Goal: Learn about a topic

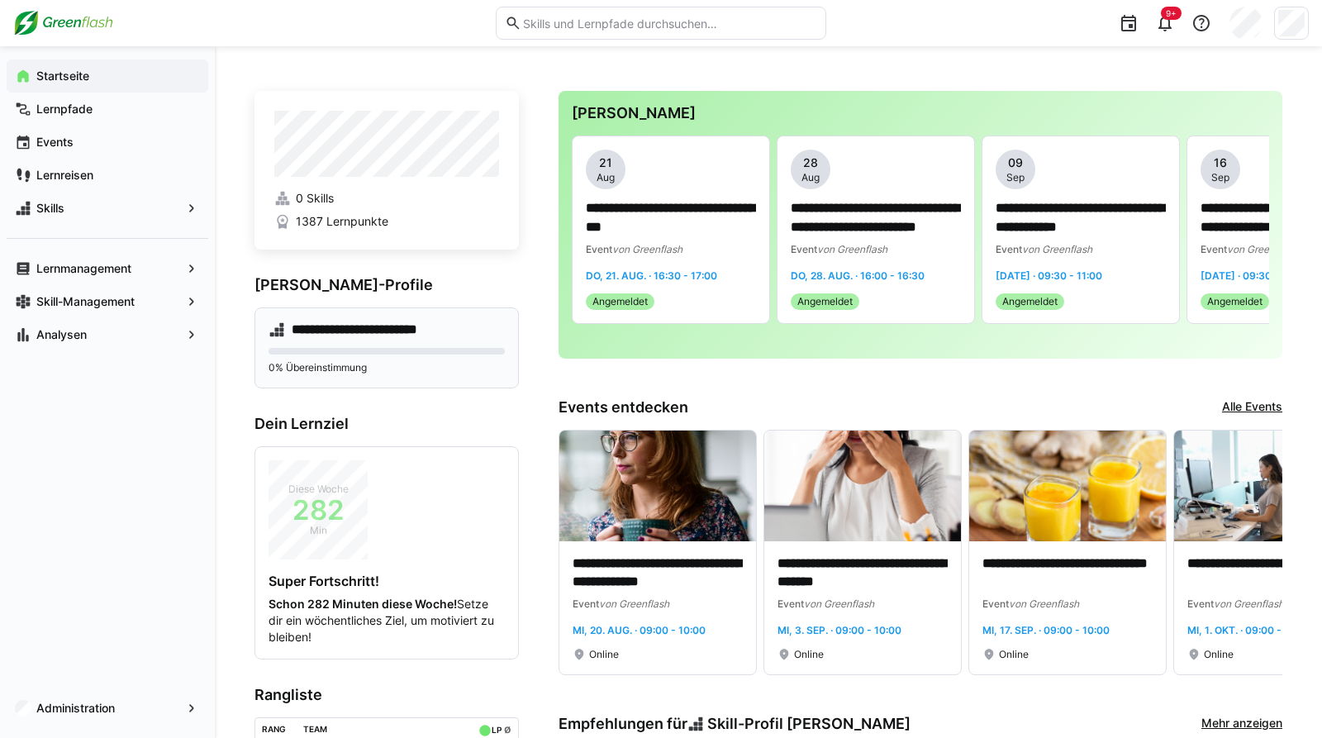
click at [384, 350] on eds-progress at bounding box center [387, 351] width 236 height 7
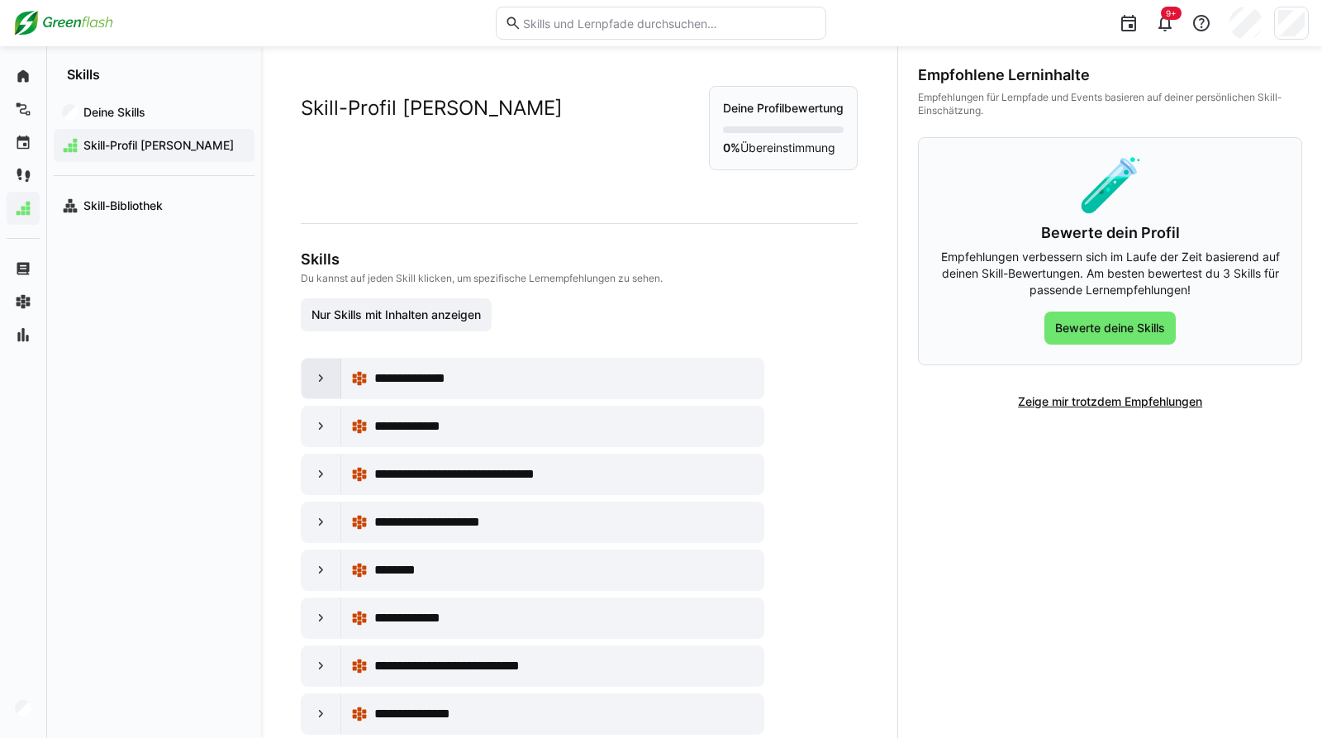
click at [320, 384] on eds-icon at bounding box center [321, 378] width 17 height 17
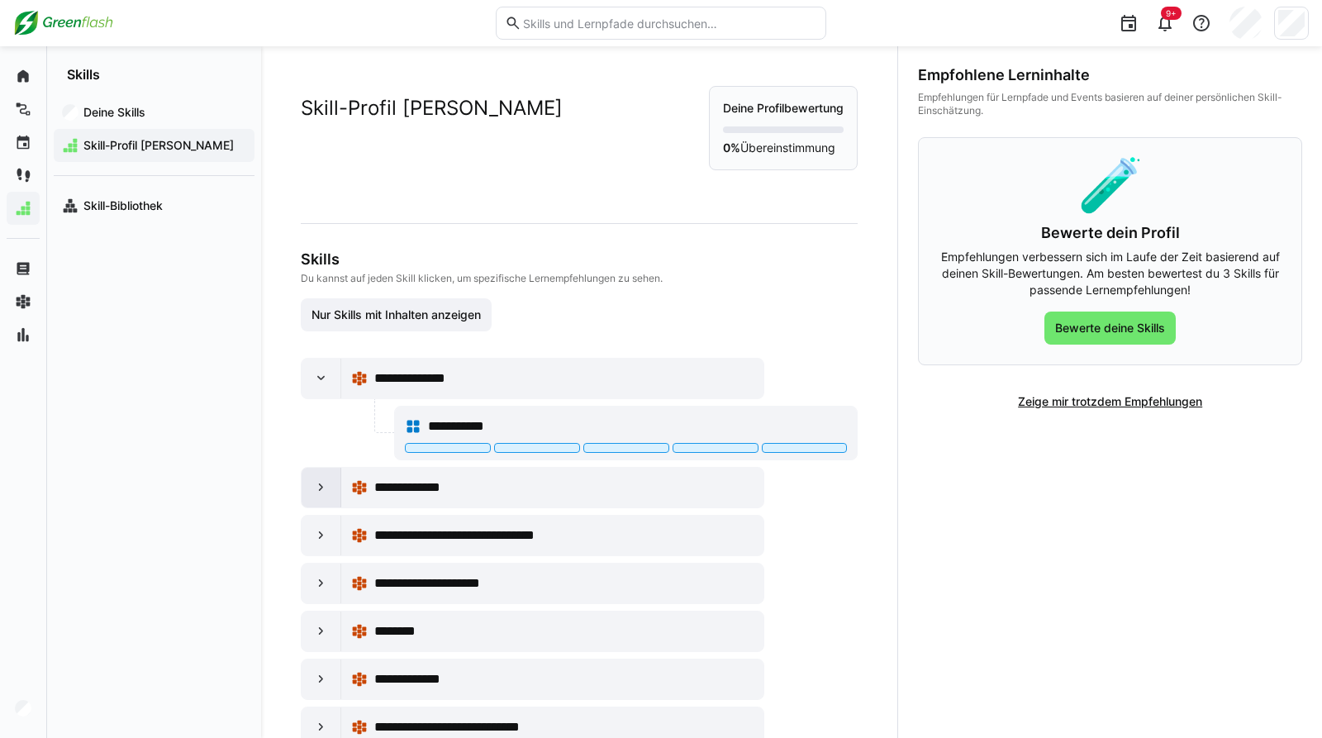
click at [321, 493] on eds-icon at bounding box center [321, 487] width 17 height 17
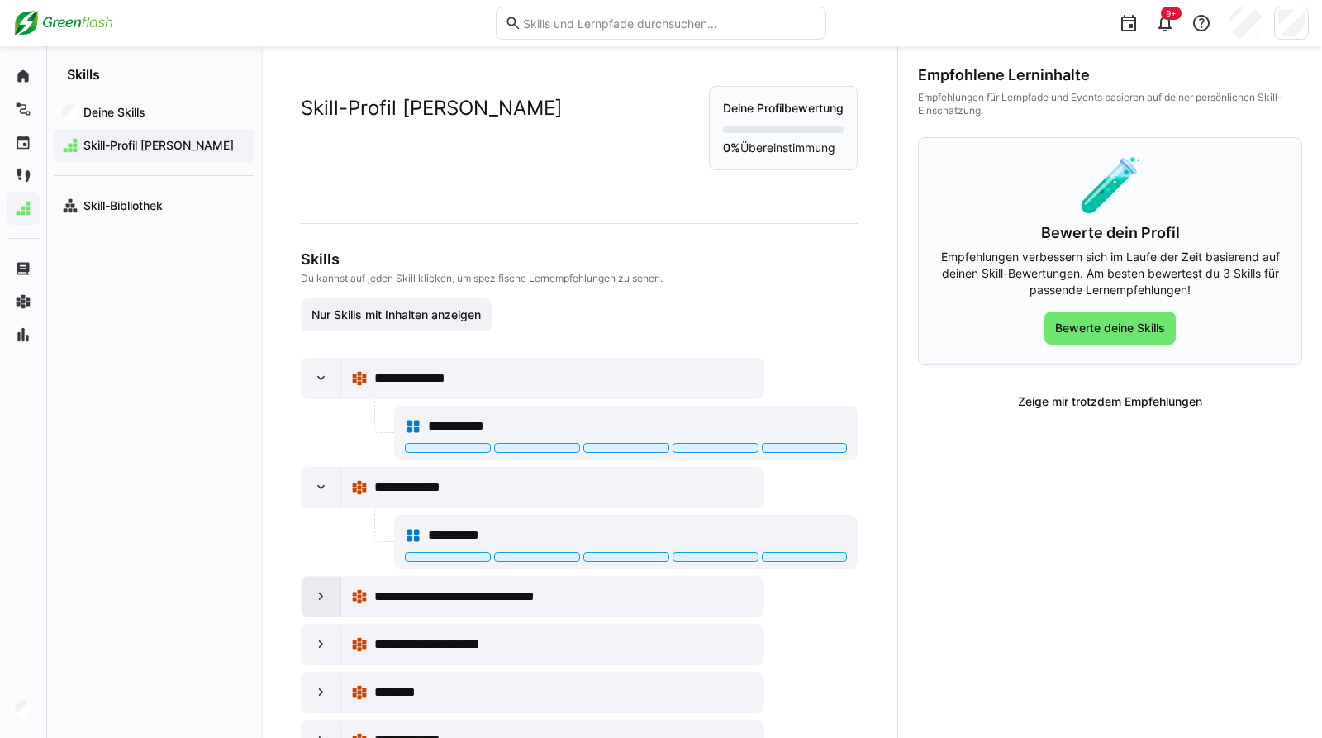
click at [320, 604] on eds-icon at bounding box center [321, 597] width 17 height 17
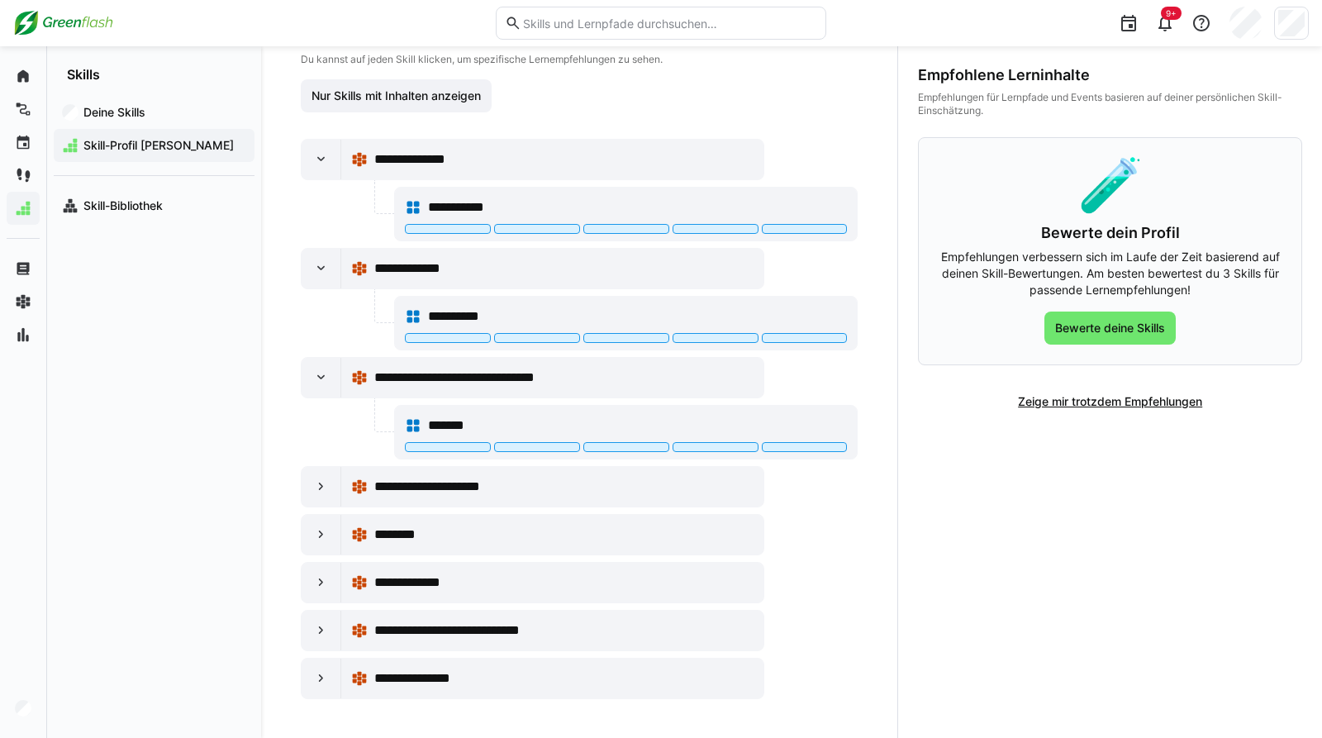
scroll to position [221, 0]
click at [314, 485] on eds-icon at bounding box center [321, 486] width 17 height 17
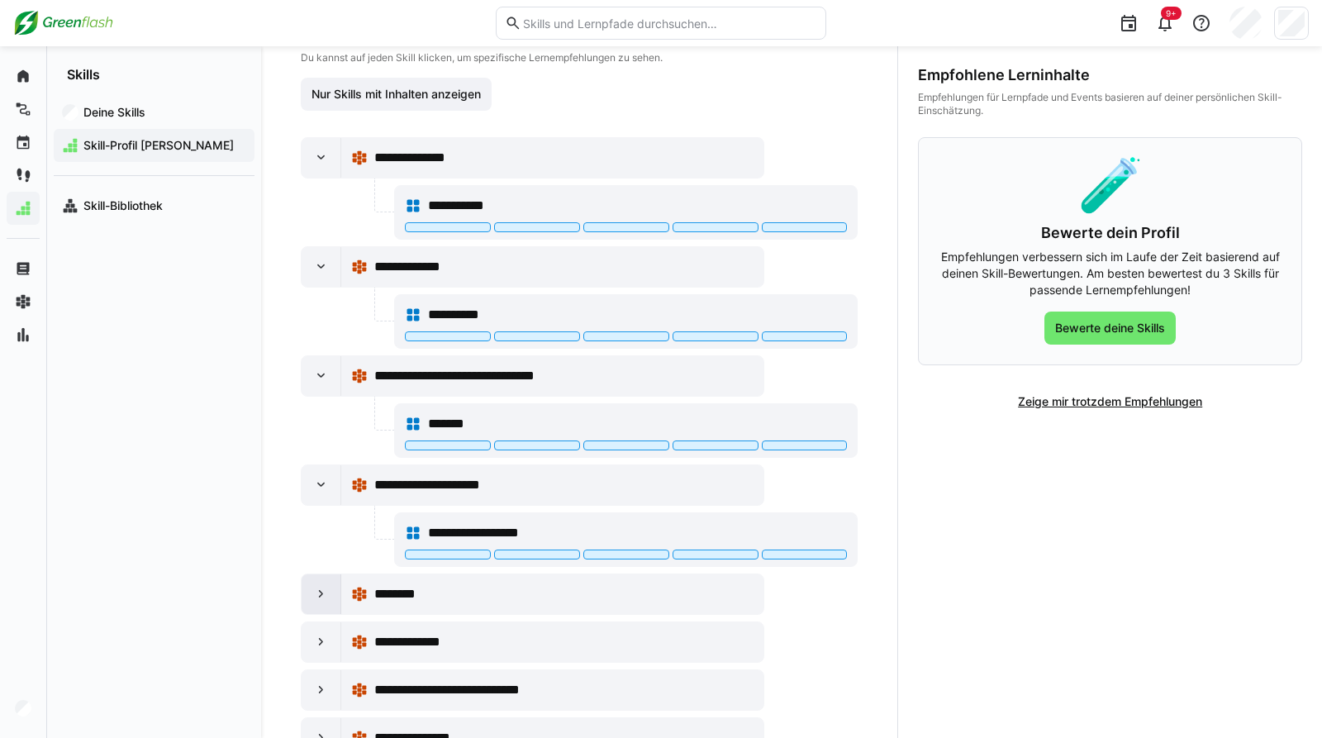
click at [320, 605] on div at bounding box center [322, 594] width 40 height 40
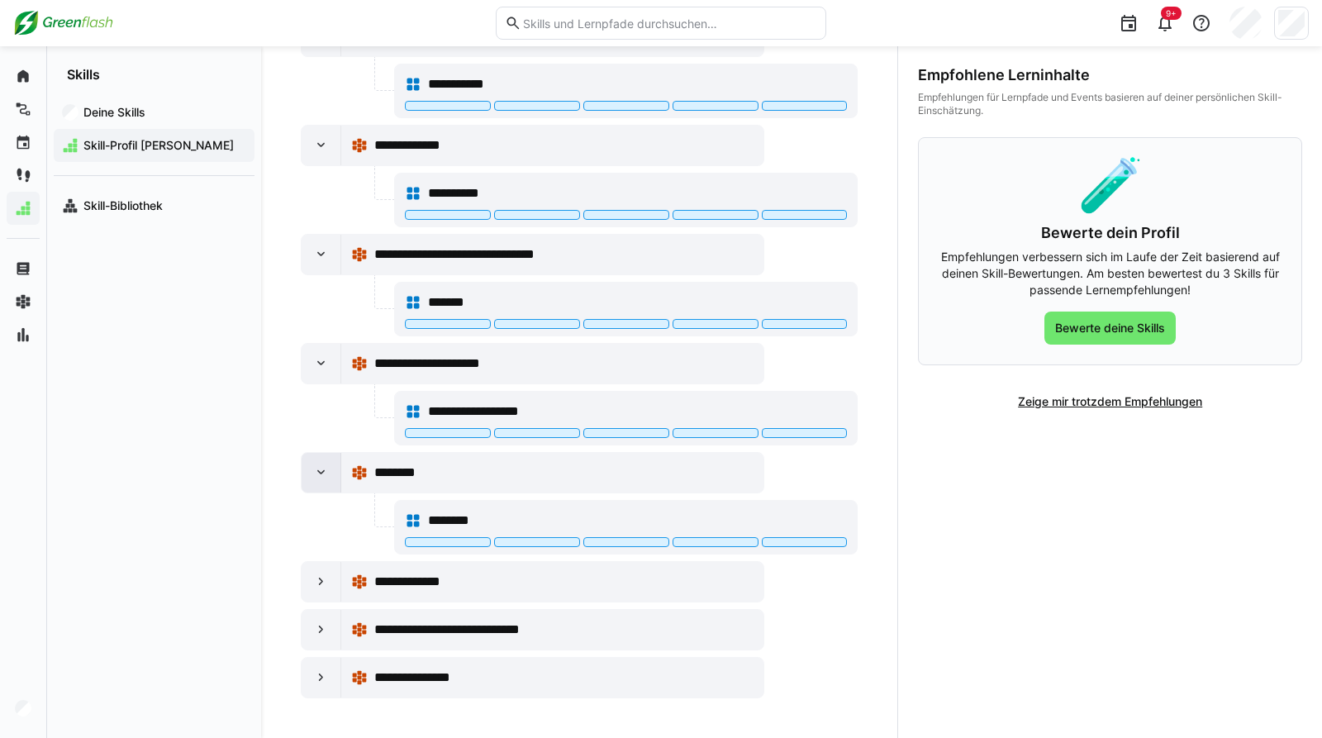
scroll to position [344, 0]
click at [317, 679] on eds-icon at bounding box center [321, 678] width 17 height 17
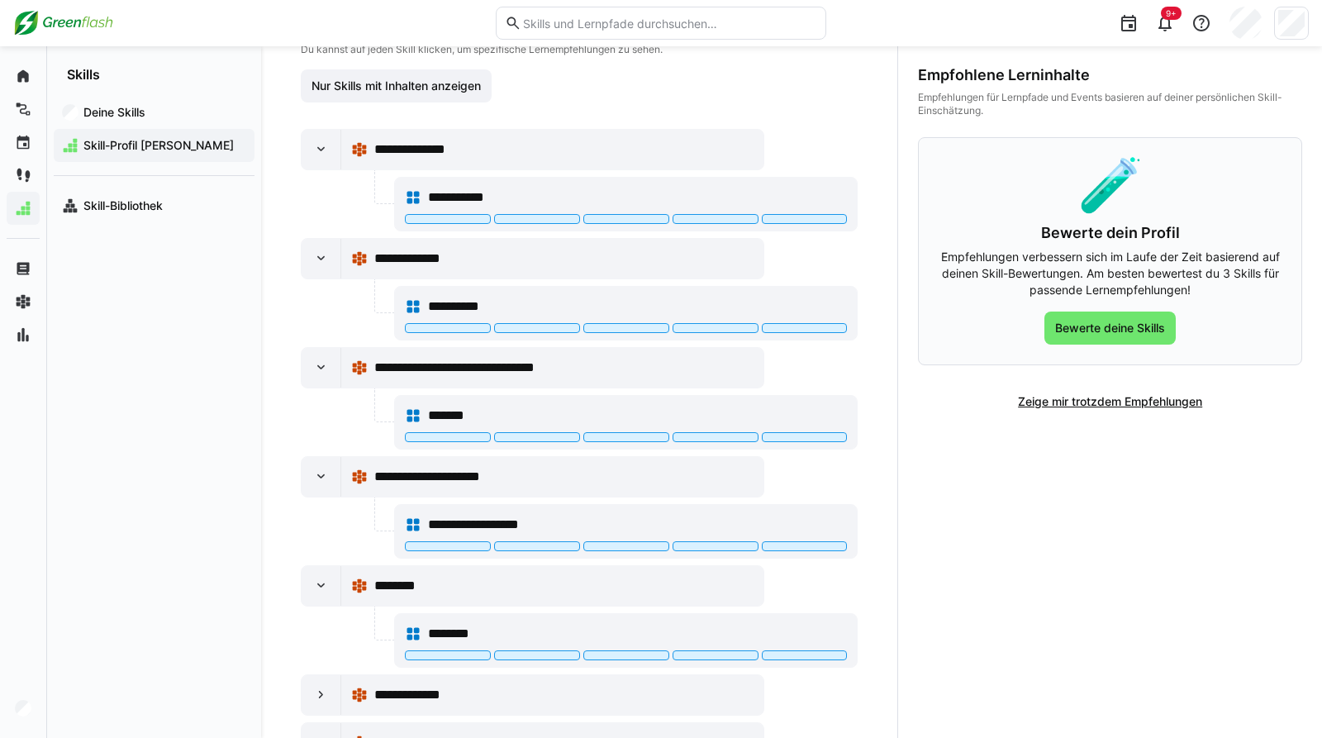
scroll to position [0, 0]
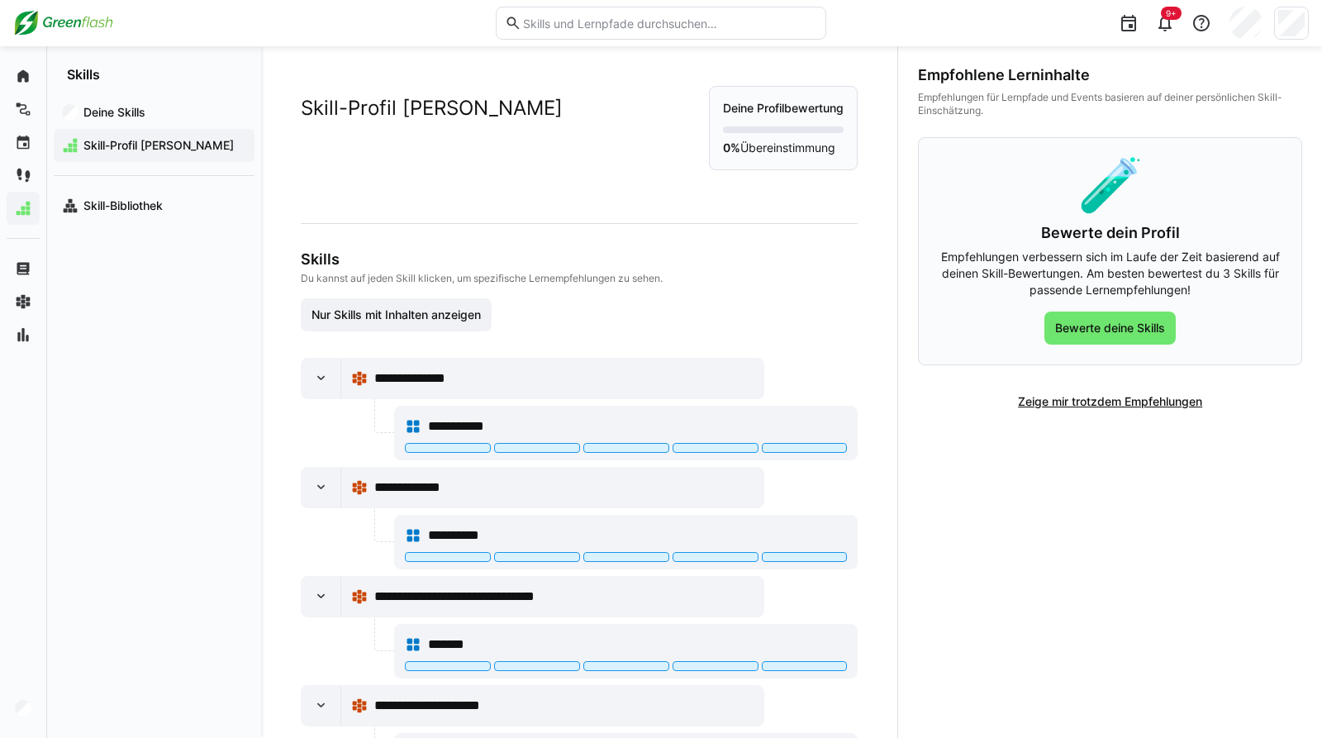
click at [1012, 500] on div "Empfohlene Lerninhalte Empfehlungen für Lernpfade und Events basieren auf deine…" at bounding box center [1110, 392] width 425 height 692
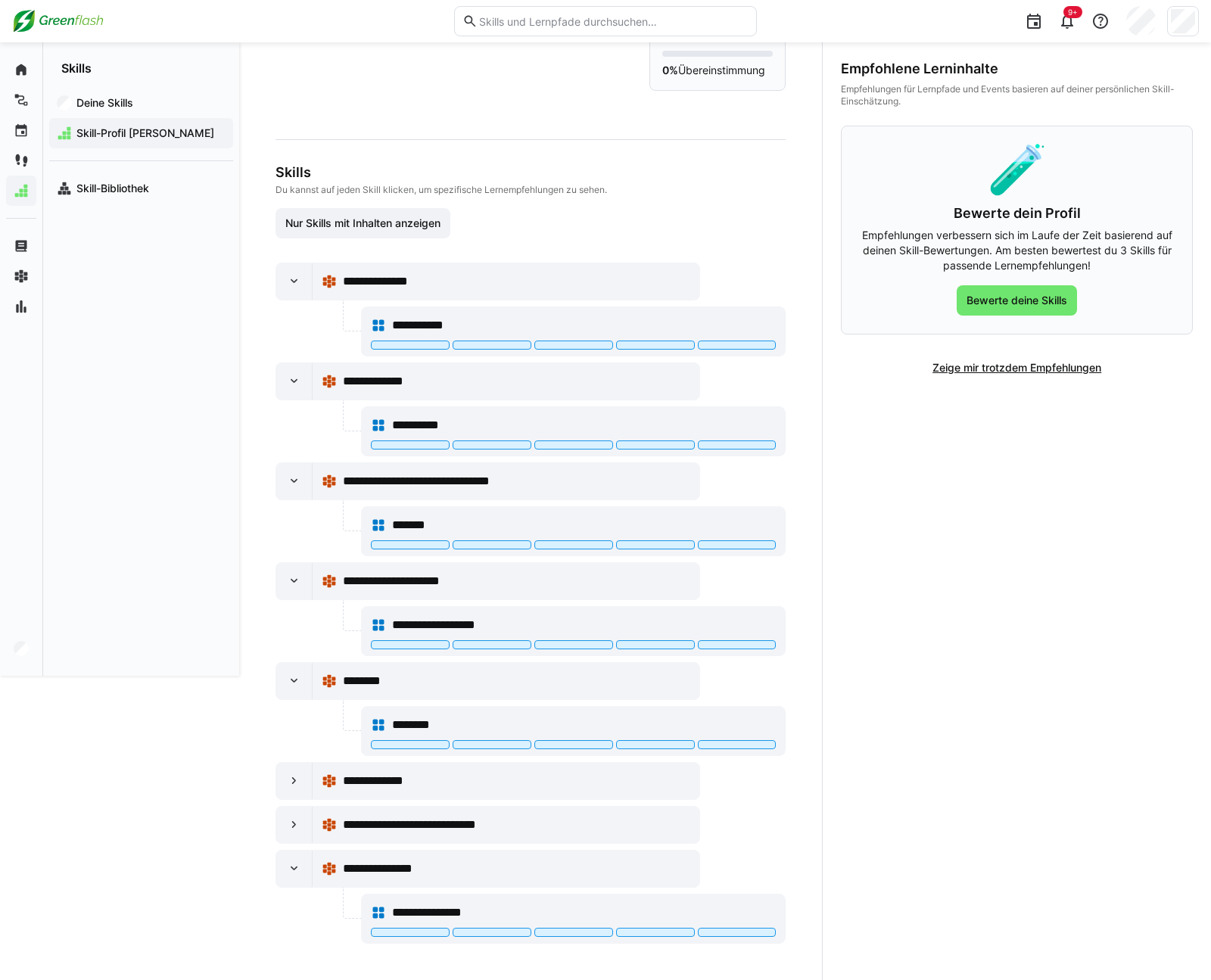
scroll to position [66, 0]
